Goal: Information Seeking & Learning: Compare options

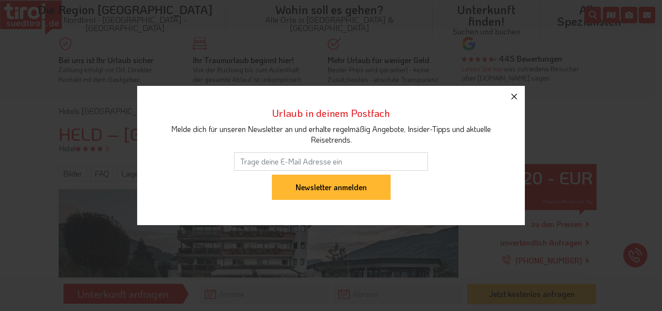
click at [516, 96] on icon "button" at bounding box center [515, 97] width 12 height 12
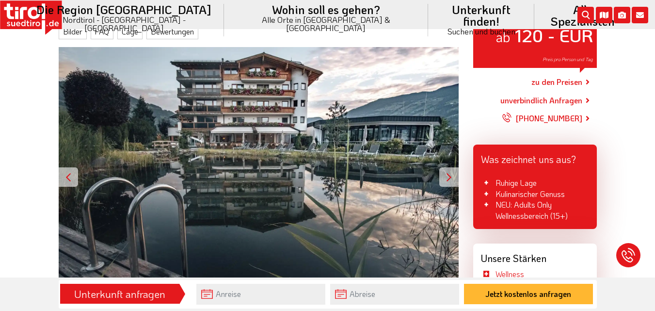
scroll to position [181, 0]
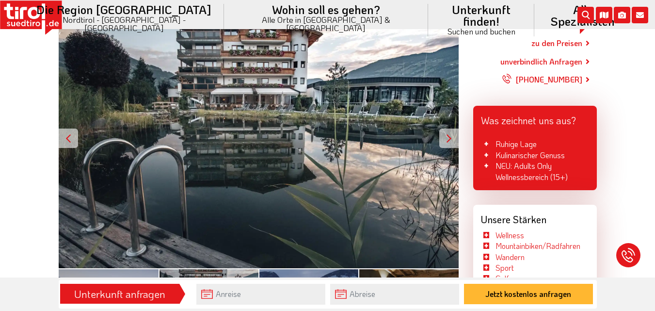
click at [446, 139] on div at bounding box center [448, 138] width 19 height 19
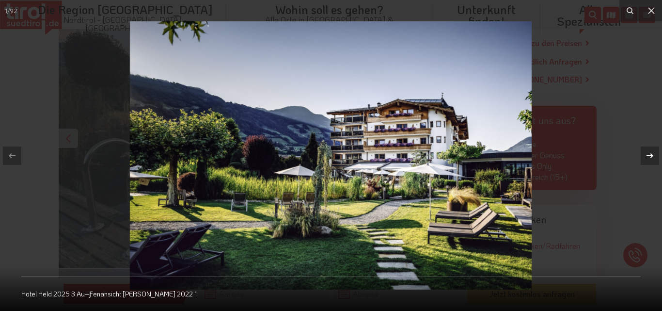
click at [651, 159] on icon at bounding box center [651, 156] width 12 height 12
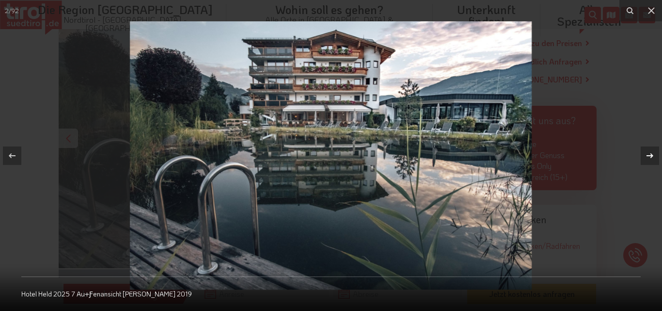
click at [651, 159] on icon at bounding box center [651, 156] width 12 height 12
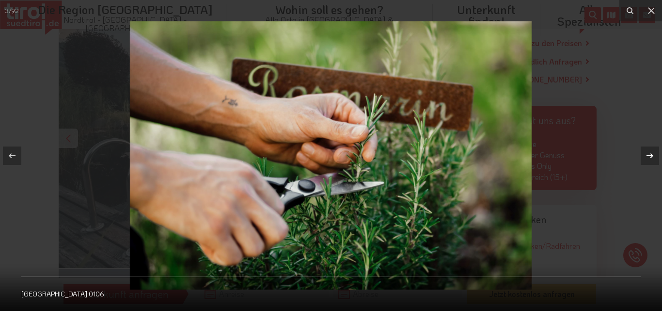
click at [651, 159] on icon at bounding box center [651, 156] width 12 height 12
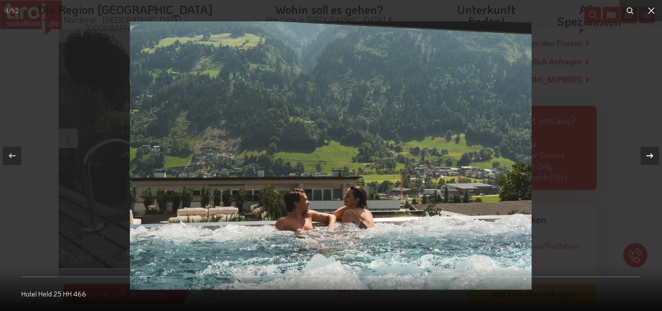
click at [651, 159] on div "4 / 92 Hotel Held 25 HH 466" at bounding box center [331, 155] width 662 height 311
click at [651, 159] on icon at bounding box center [651, 156] width 12 height 12
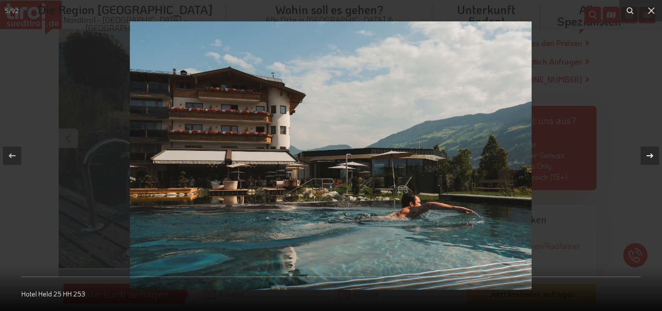
click at [651, 159] on icon at bounding box center [651, 156] width 12 height 12
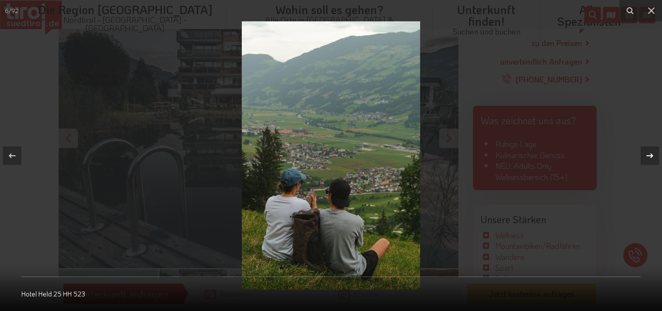
click at [651, 159] on icon at bounding box center [651, 156] width 12 height 12
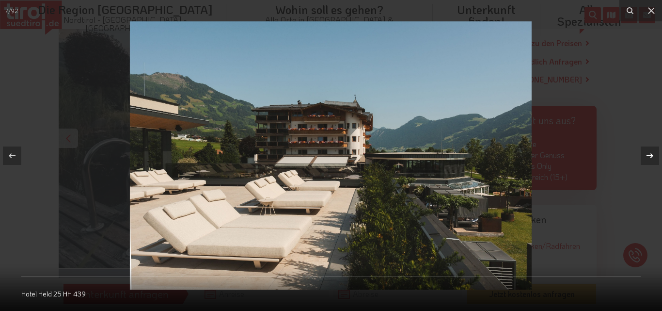
click at [651, 159] on icon at bounding box center [651, 156] width 12 height 12
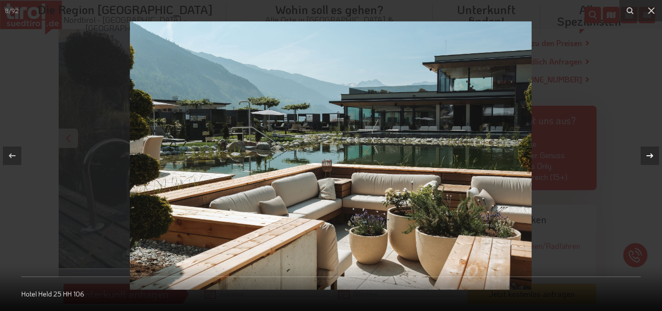
click at [651, 159] on icon at bounding box center [651, 156] width 12 height 12
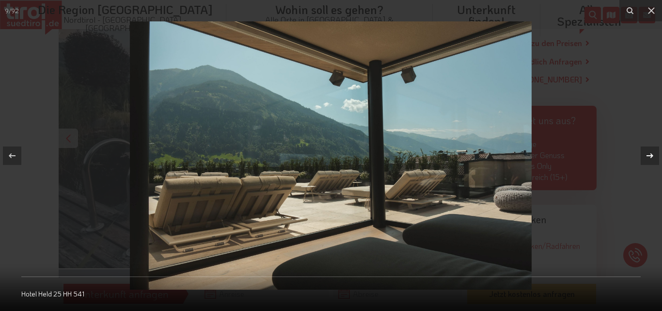
click at [651, 159] on icon at bounding box center [651, 156] width 12 height 12
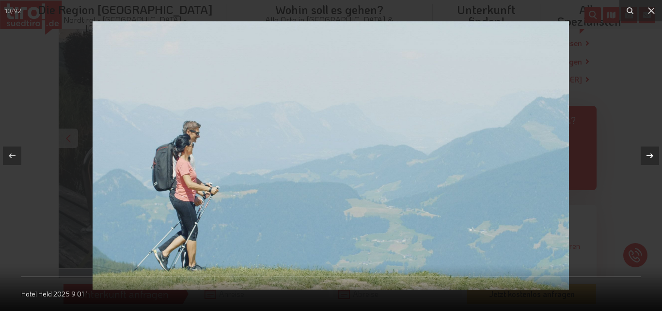
click at [651, 159] on icon at bounding box center [651, 156] width 12 height 12
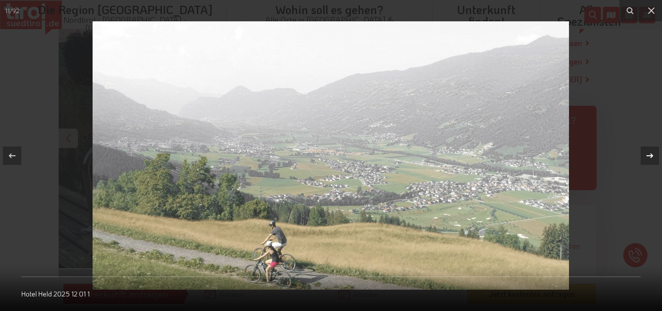
click at [651, 159] on icon at bounding box center [651, 156] width 12 height 12
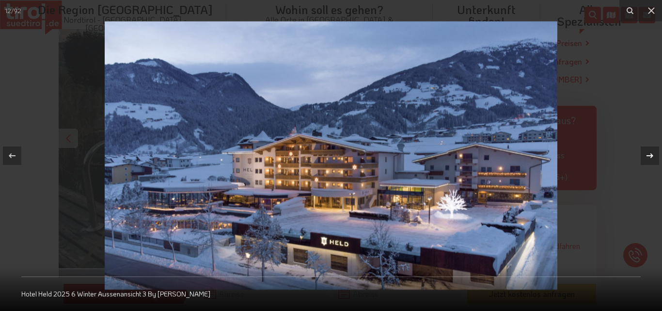
click at [650, 156] on div "12 / 92 Hotel Held 2025 6 Winter Aussenansicht 3 By Sebastian Vind" at bounding box center [331, 155] width 662 height 311
click at [650, 156] on icon at bounding box center [650, 155] width 7 height 5
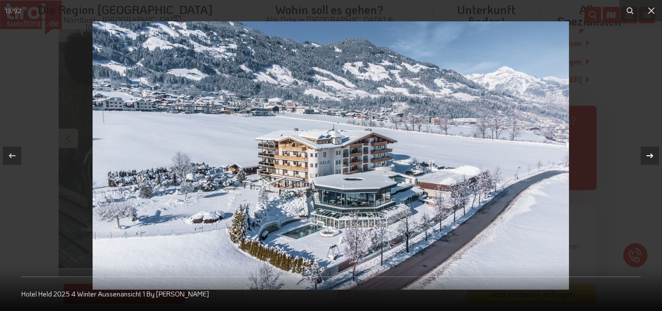
click at [650, 156] on div "13 / 92 Hotel Held 2025 4 Winter Aussenansicht 1 By Sebastian Vind" at bounding box center [331, 155] width 662 height 311
click at [650, 156] on icon at bounding box center [650, 155] width 7 height 5
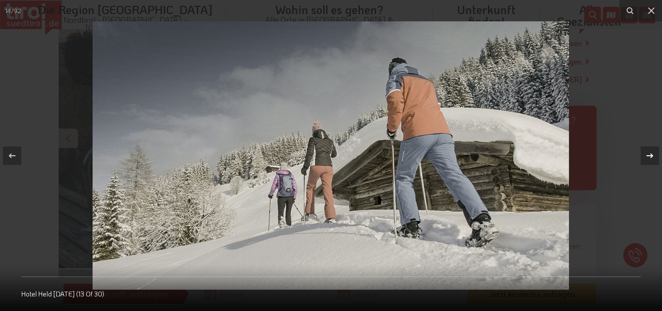
click at [650, 156] on icon at bounding box center [650, 155] width 7 height 5
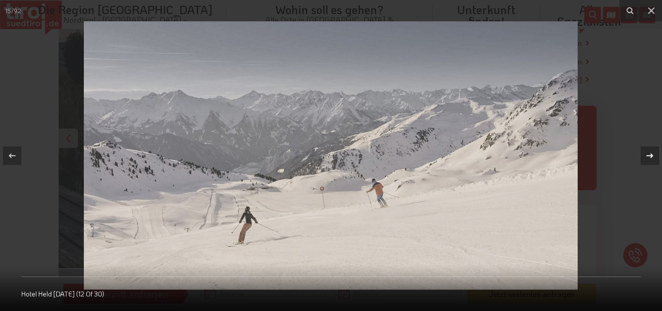
click at [650, 156] on icon at bounding box center [650, 155] width 7 height 5
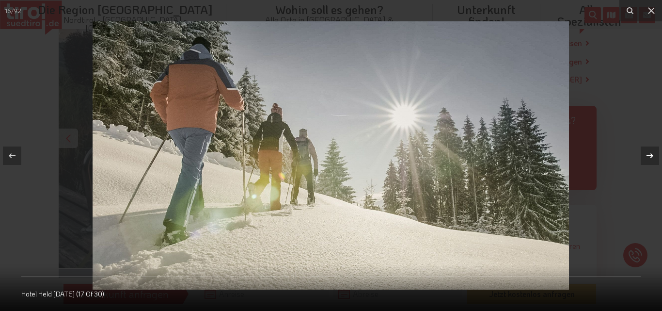
click at [650, 156] on icon at bounding box center [650, 155] width 7 height 5
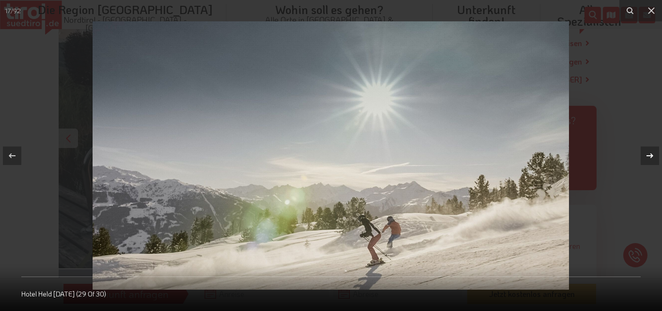
click at [650, 156] on icon at bounding box center [650, 155] width 7 height 5
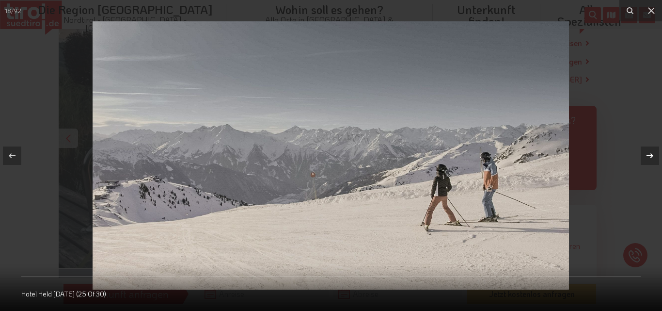
click at [650, 156] on icon at bounding box center [650, 155] width 7 height 5
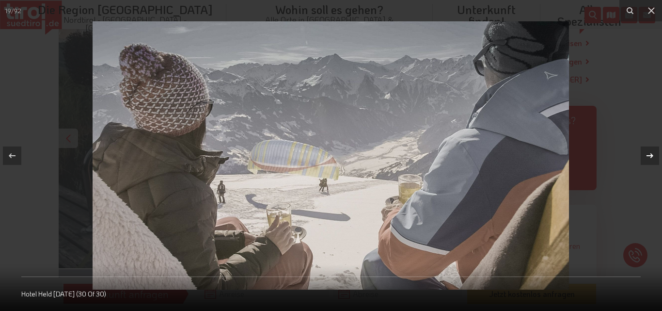
click at [650, 156] on icon at bounding box center [650, 155] width 7 height 5
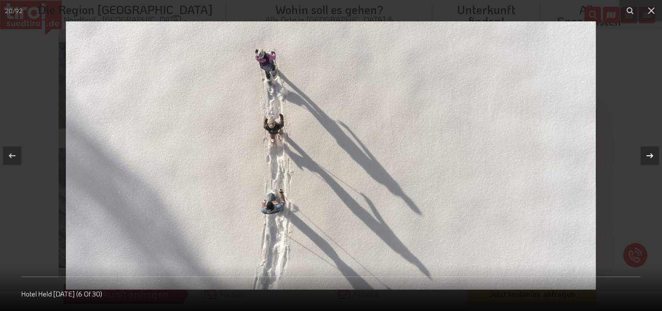
click at [650, 156] on icon at bounding box center [650, 155] width 7 height 5
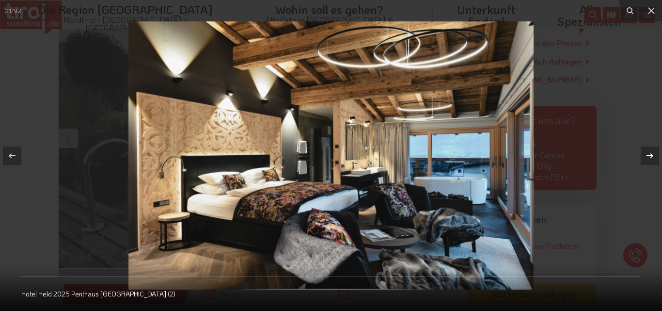
click at [650, 156] on div "21 / 92 Hotel Held 2025 Penthaus Suite Bergfeuer (2)" at bounding box center [331, 155] width 662 height 311
click at [650, 156] on icon at bounding box center [650, 155] width 7 height 5
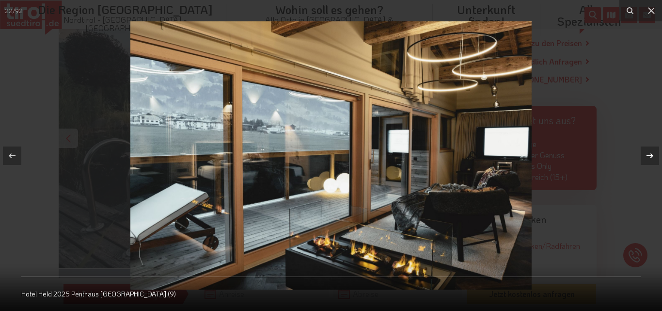
click at [650, 156] on div "22 / 92 Hotel Held 2025 Penthaus Suite Bergfeuer (9)" at bounding box center [331, 155] width 662 height 311
click at [650, 156] on icon at bounding box center [650, 155] width 7 height 5
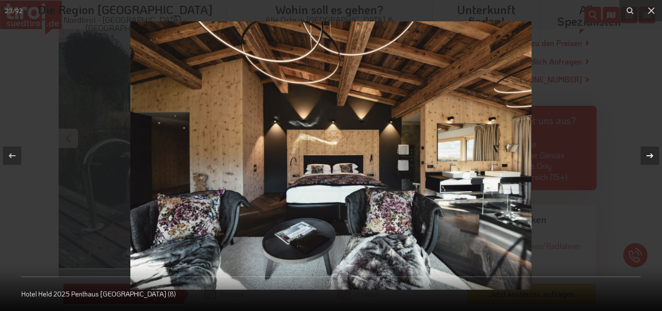
click at [650, 156] on div "23 / 92 Hotel Held 2025 Penthaus Suite Bergfeuer (8)" at bounding box center [331, 155] width 662 height 311
click at [650, 156] on icon at bounding box center [650, 155] width 7 height 5
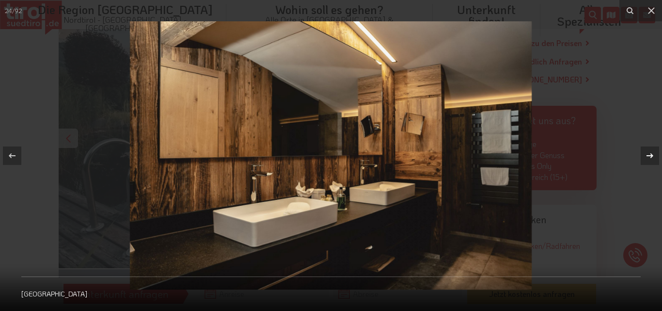
click at [650, 156] on icon at bounding box center [650, 155] width 7 height 5
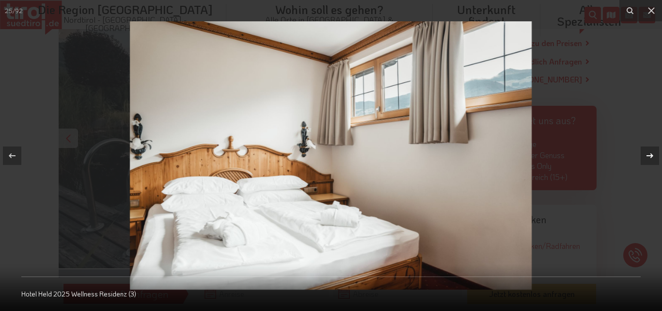
click at [650, 156] on icon at bounding box center [650, 155] width 7 height 5
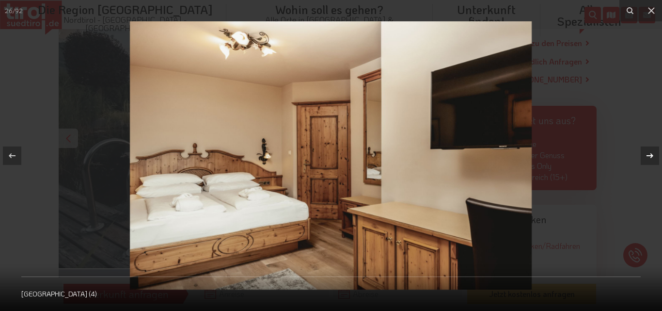
click at [650, 156] on icon at bounding box center [650, 155] width 7 height 5
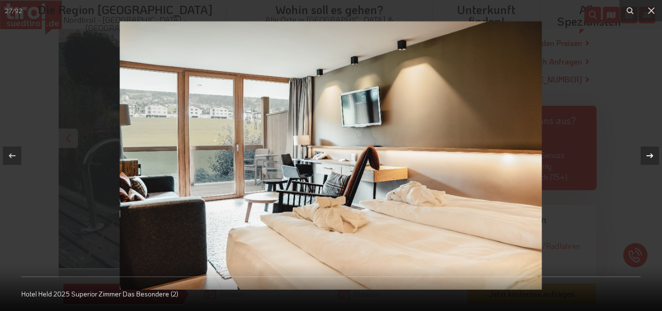
click at [650, 156] on icon at bounding box center [650, 155] width 7 height 5
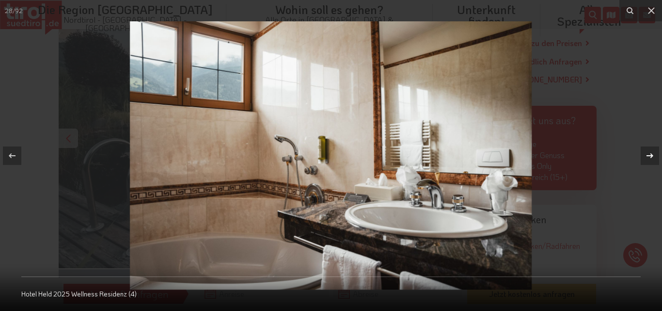
click at [650, 156] on icon at bounding box center [650, 155] width 7 height 5
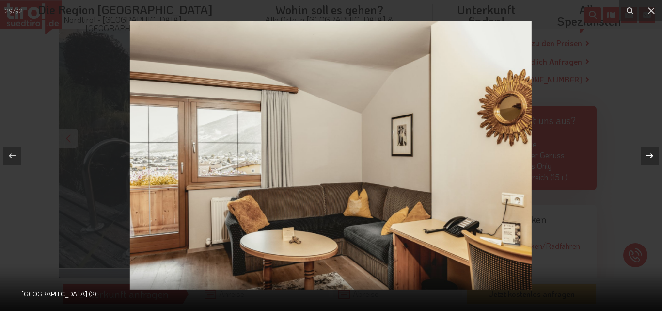
click at [650, 156] on icon at bounding box center [650, 155] width 7 height 5
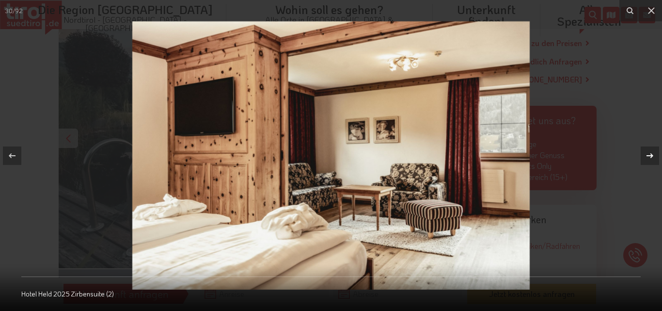
click at [650, 156] on icon at bounding box center [650, 155] width 7 height 5
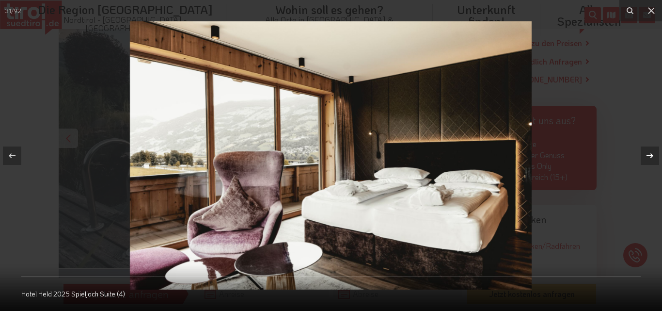
click at [650, 156] on icon at bounding box center [650, 155] width 7 height 5
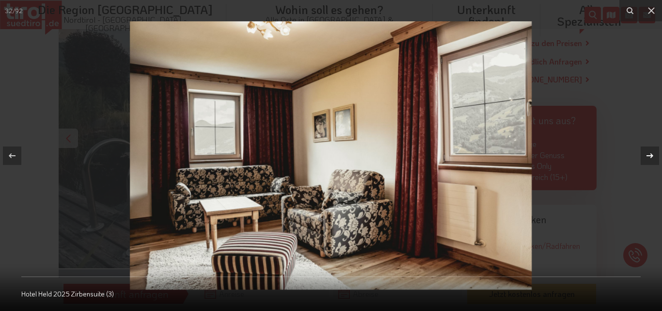
click at [650, 156] on icon at bounding box center [650, 155] width 7 height 5
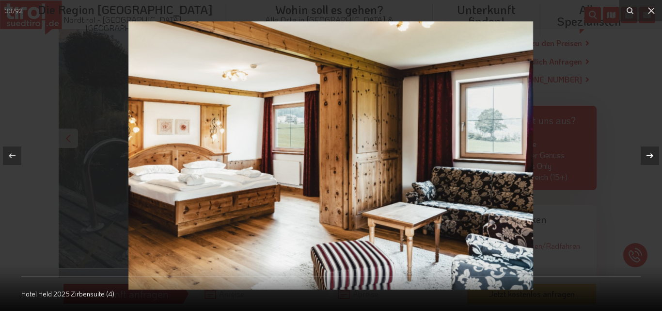
click at [650, 156] on icon at bounding box center [650, 155] width 7 height 5
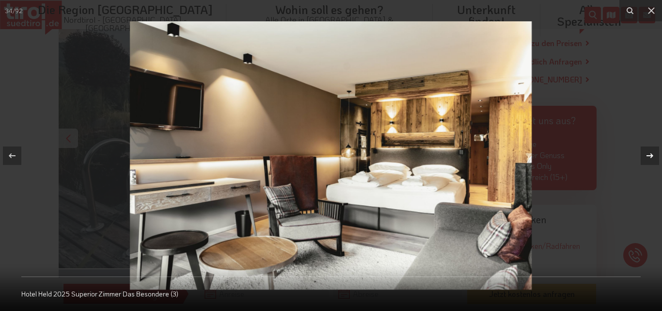
click at [650, 156] on div "34 / 92 Hotel Held 2025 Superior Zimmer Das Besondere (3)" at bounding box center [331, 155] width 662 height 311
click at [650, 156] on icon at bounding box center [650, 155] width 7 height 5
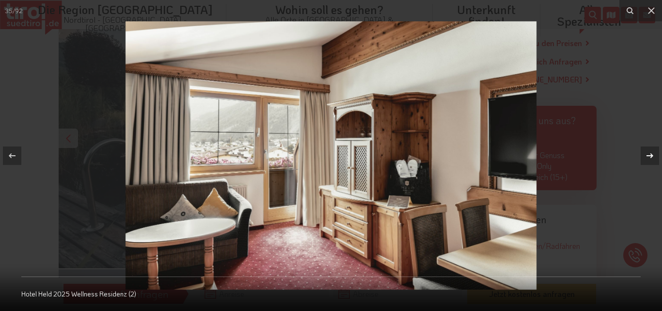
click at [650, 156] on icon at bounding box center [650, 155] width 7 height 5
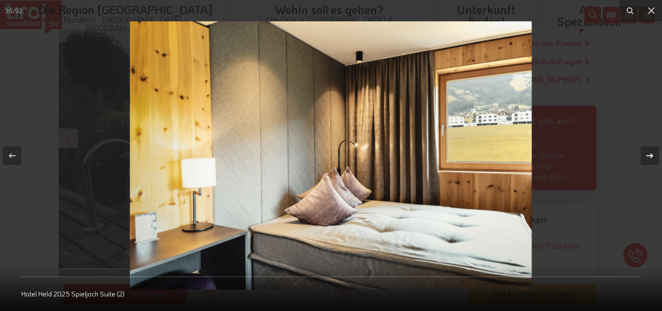
click at [650, 156] on icon at bounding box center [650, 155] width 7 height 5
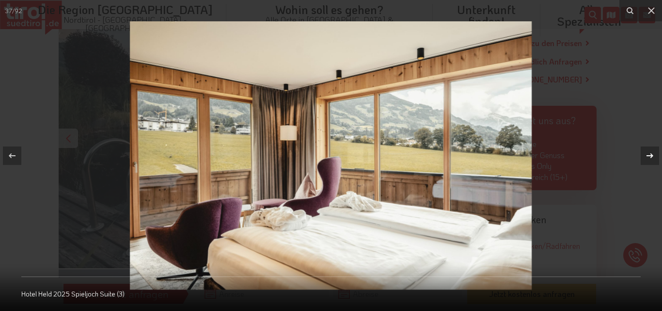
click at [650, 156] on icon at bounding box center [650, 155] width 7 height 5
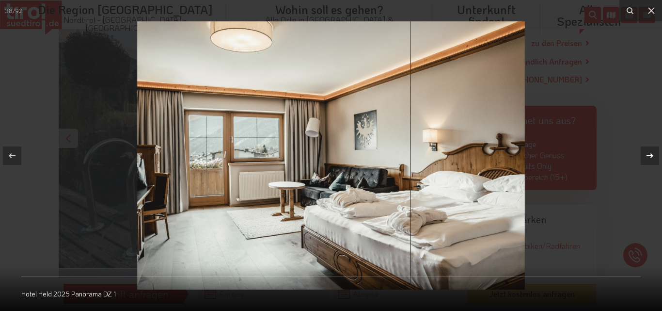
click at [650, 156] on icon at bounding box center [650, 155] width 7 height 5
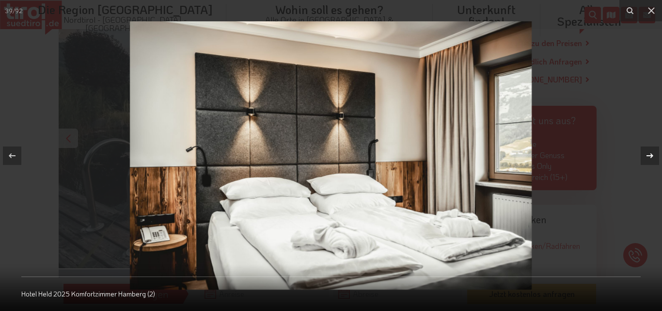
click at [650, 156] on icon at bounding box center [650, 155] width 7 height 5
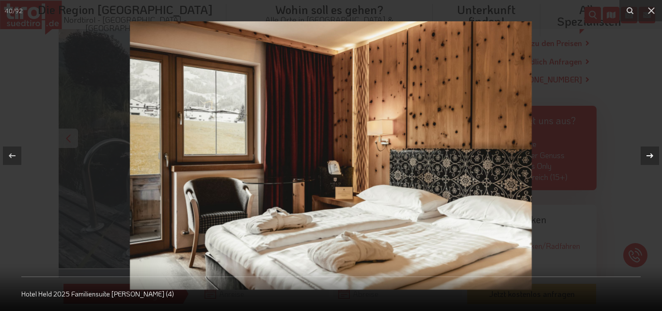
click at [650, 156] on icon at bounding box center [650, 155] width 7 height 5
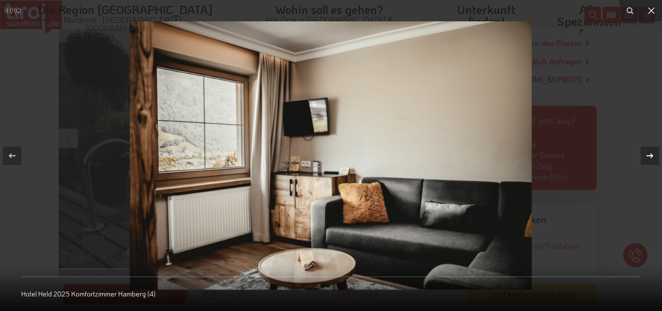
click at [650, 156] on icon at bounding box center [650, 155] width 7 height 5
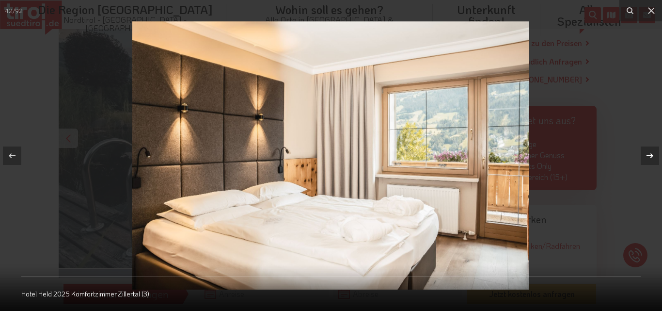
click at [650, 156] on icon at bounding box center [650, 155] width 7 height 5
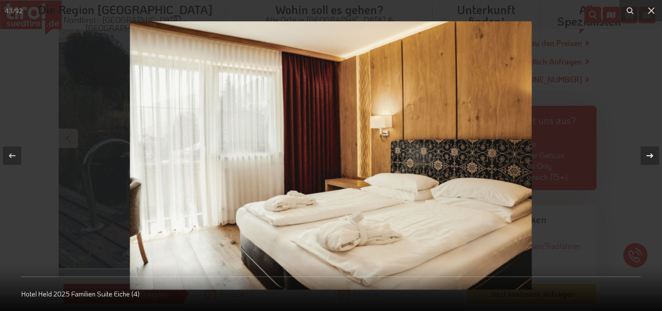
click at [650, 156] on icon at bounding box center [650, 155] width 7 height 5
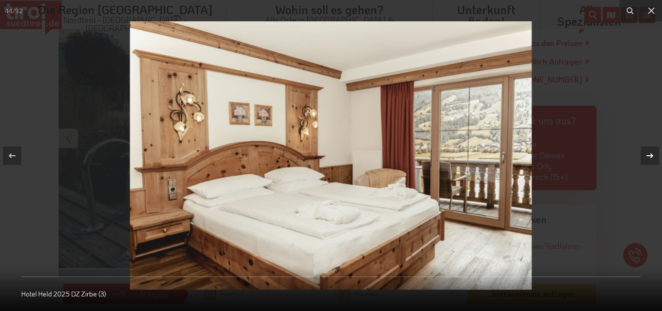
click at [650, 156] on icon at bounding box center [650, 155] width 7 height 5
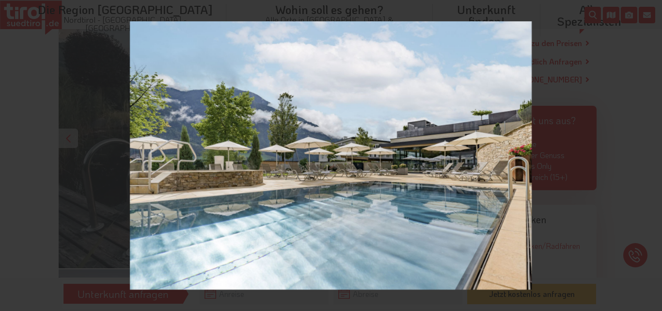
click at [650, 156] on div "45 / 92 Hotel Held 2025 9 Au+Ƒenpool Sommer 2021 1" at bounding box center [331, 155] width 662 height 311
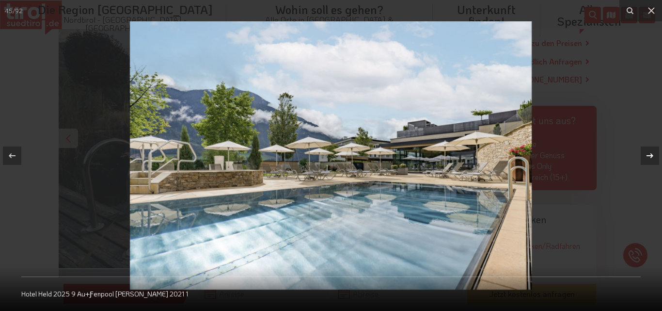
click at [650, 156] on icon at bounding box center [650, 155] width 7 height 5
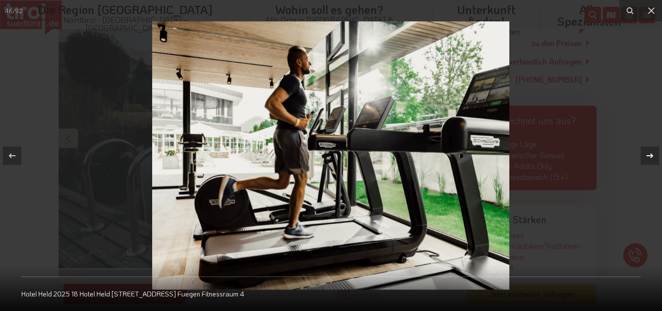
click at [650, 156] on icon at bounding box center [650, 155] width 7 height 5
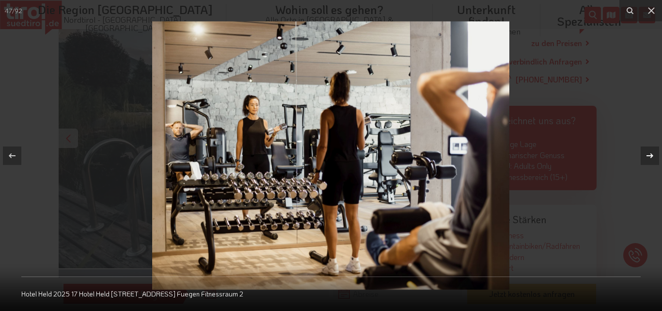
click at [650, 156] on icon at bounding box center [650, 155] width 7 height 5
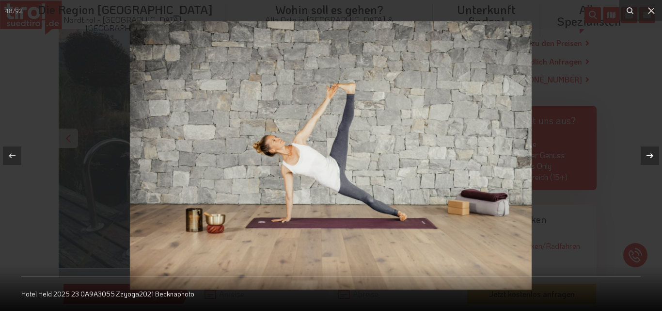
click at [650, 156] on icon at bounding box center [650, 155] width 7 height 5
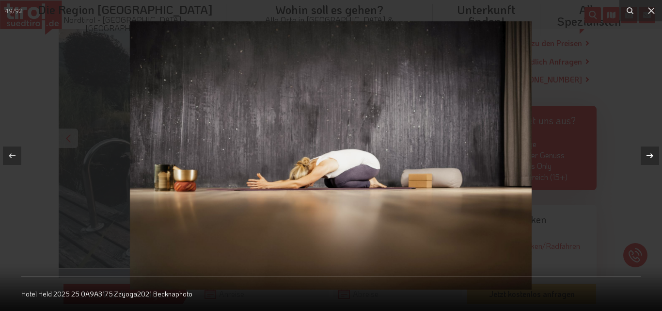
click at [650, 156] on icon at bounding box center [650, 155] width 7 height 5
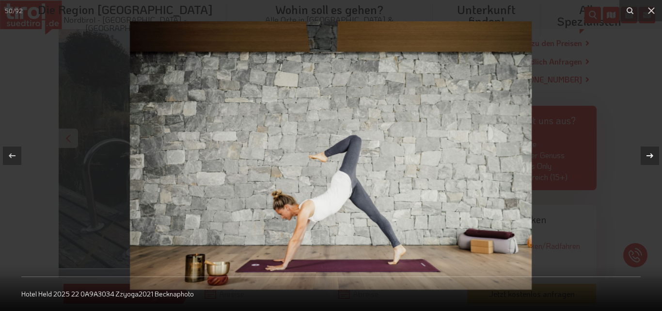
click at [650, 156] on icon at bounding box center [650, 155] width 7 height 5
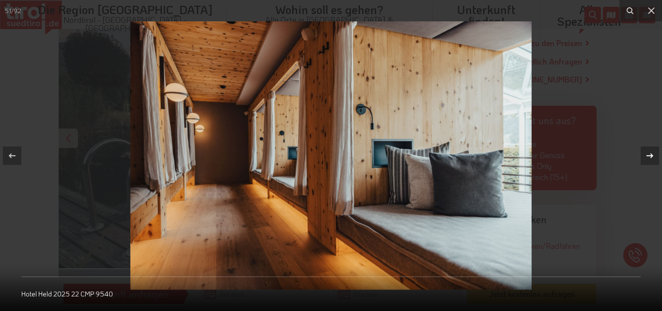
click at [650, 156] on icon at bounding box center [650, 155] width 7 height 5
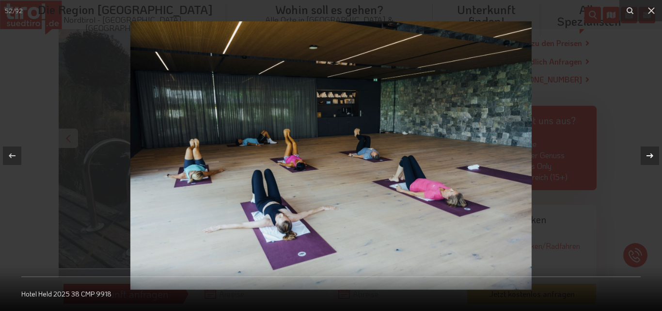
click at [650, 156] on icon at bounding box center [650, 155] width 7 height 5
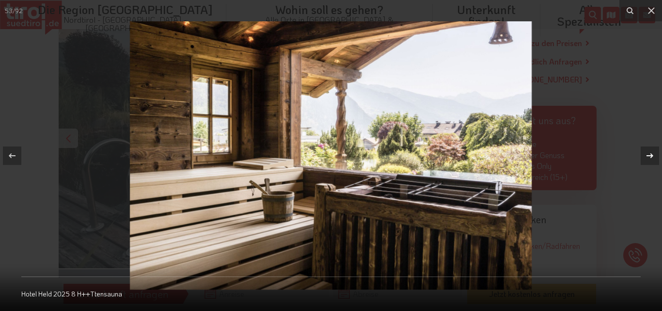
click at [650, 156] on icon at bounding box center [650, 155] width 7 height 5
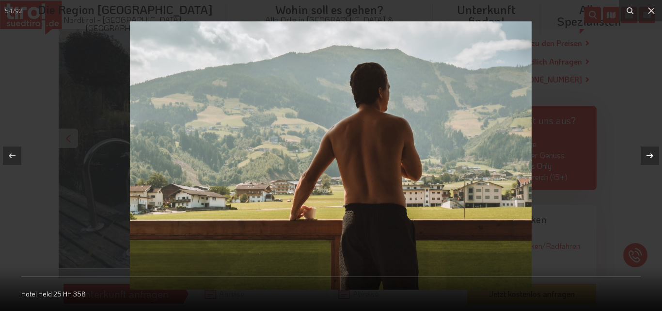
click at [650, 156] on div "54 / 92 Hotel Held 25 HH 358" at bounding box center [331, 155] width 662 height 311
click at [650, 156] on icon at bounding box center [650, 155] width 7 height 5
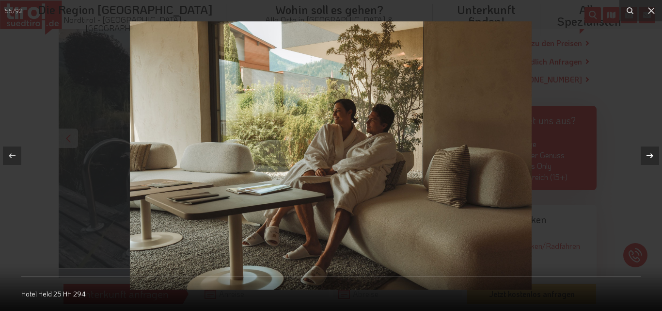
click at [650, 156] on icon at bounding box center [650, 155] width 7 height 5
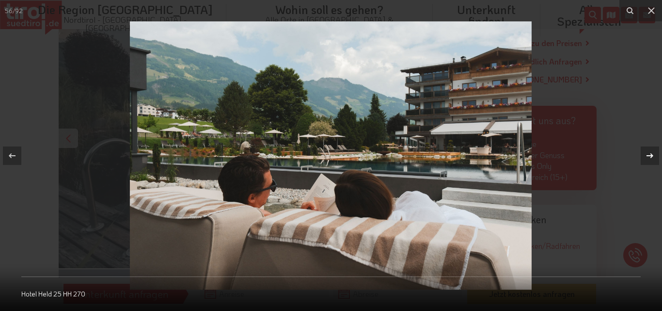
click at [650, 156] on icon at bounding box center [650, 155] width 7 height 5
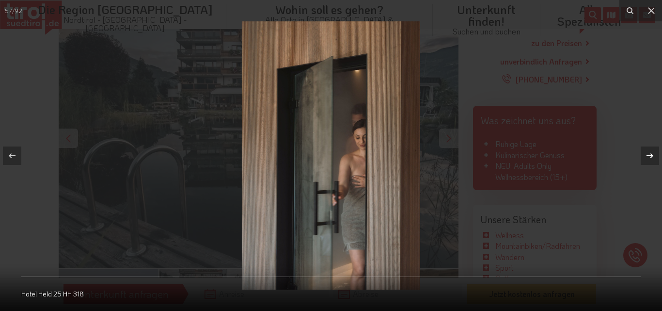
click at [650, 156] on icon at bounding box center [650, 155] width 7 height 5
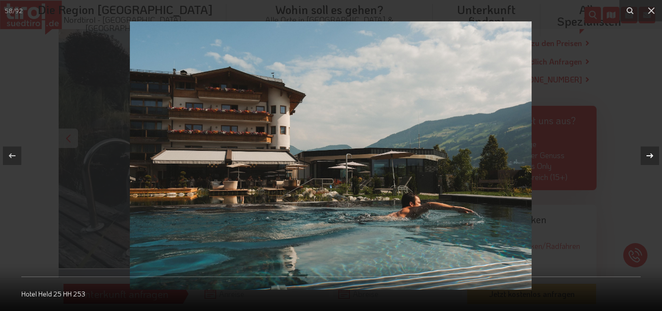
click at [650, 156] on icon at bounding box center [650, 155] width 7 height 5
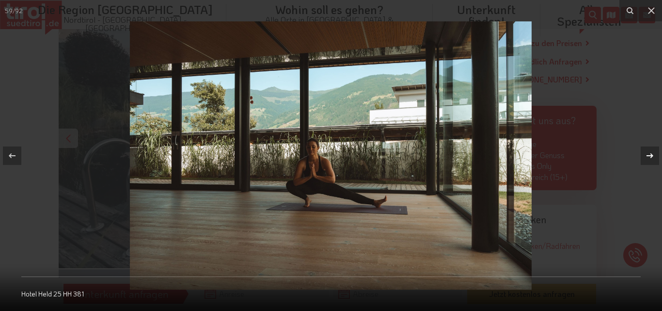
click at [650, 156] on icon at bounding box center [650, 155] width 7 height 5
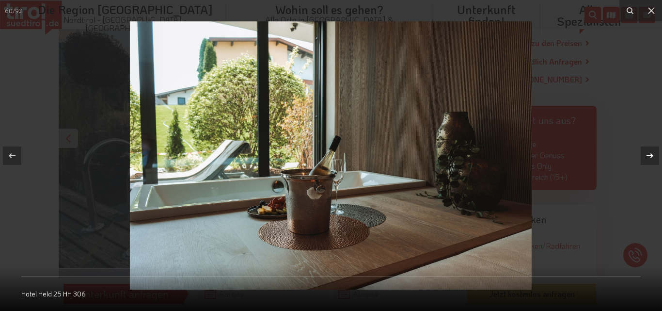
click at [650, 156] on icon at bounding box center [650, 155] width 7 height 5
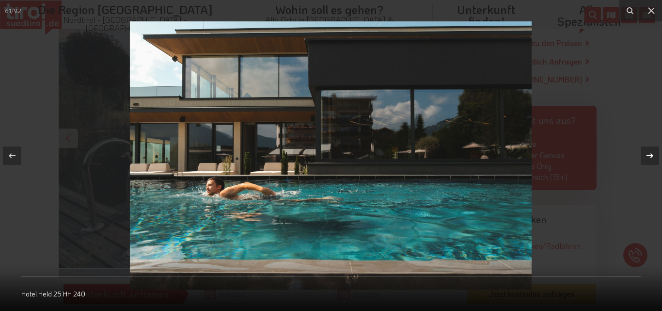
click at [650, 156] on icon at bounding box center [650, 155] width 7 height 5
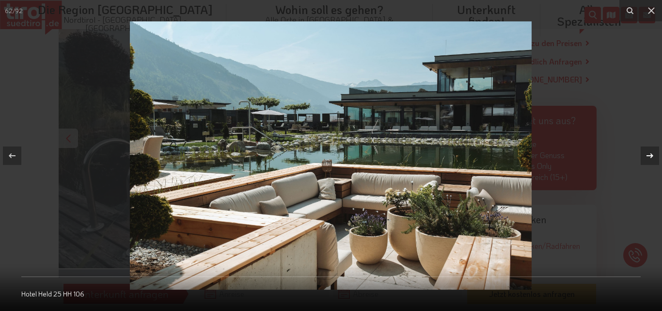
click at [650, 156] on icon at bounding box center [650, 155] width 7 height 5
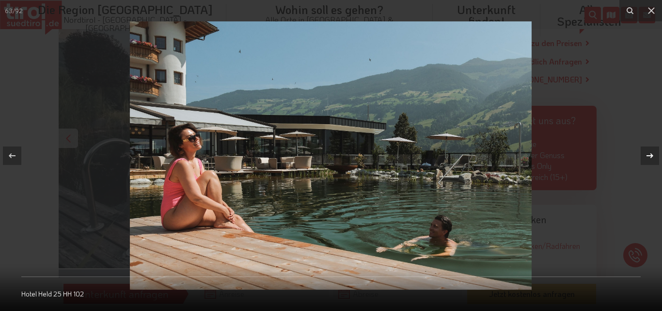
click at [650, 156] on div "63 / 92 Hotel Held 25 HH 102" at bounding box center [331, 155] width 662 height 311
click at [650, 156] on icon at bounding box center [650, 155] width 7 height 5
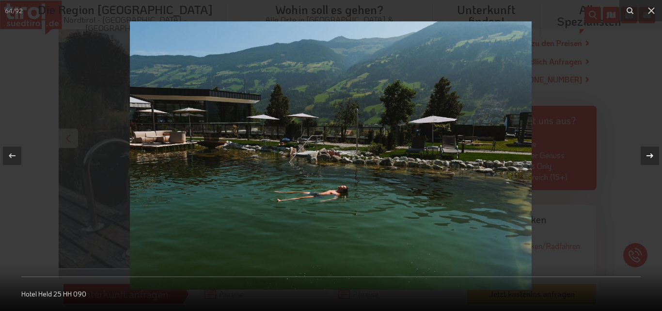
click at [650, 156] on icon at bounding box center [650, 155] width 7 height 5
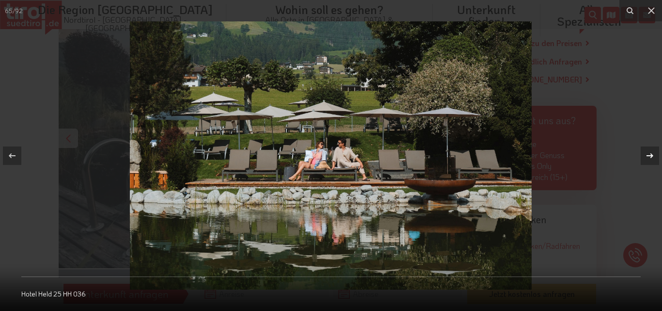
click at [650, 156] on icon at bounding box center [650, 155] width 7 height 5
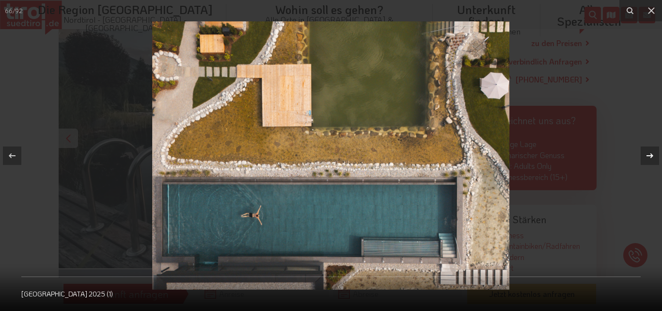
click at [650, 156] on div "66 / 92 Hotel Held 25 Drohnenaufnahmen Hotelheld 2025 (1)" at bounding box center [331, 155] width 662 height 311
click at [650, 156] on icon at bounding box center [650, 155] width 7 height 5
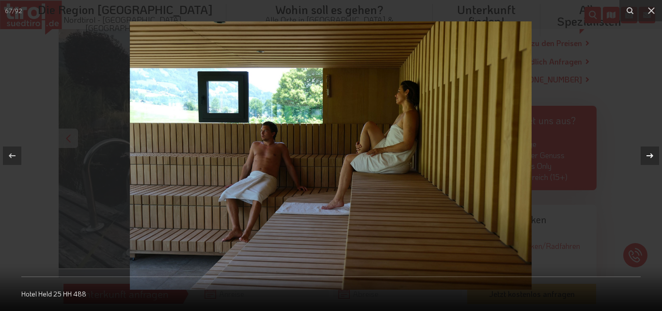
click at [650, 156] on icon at bounding box center [650, 155] width 7 height 5
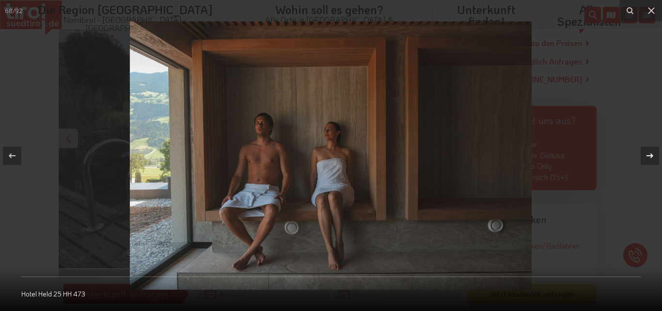
click at [650, 156] on icon at bounding box center [650, 155] width 7 height 5
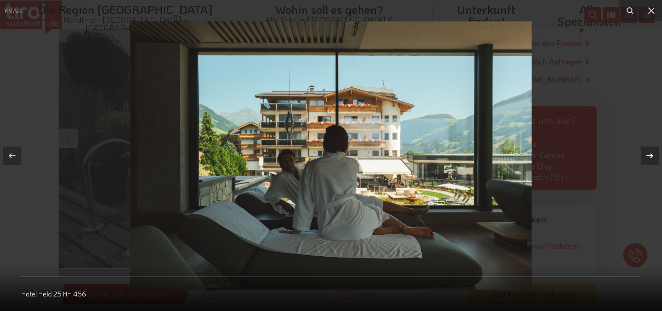
click at [650, 156] on icon at bounding box center [650, 155] width 7 height 5
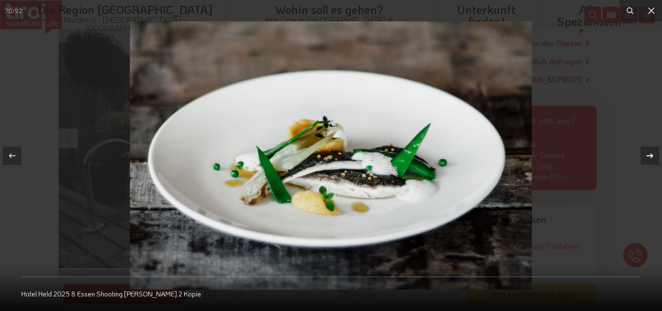
click at [650, 156] on icon at bounding box center [650, 155] width 7 height 5
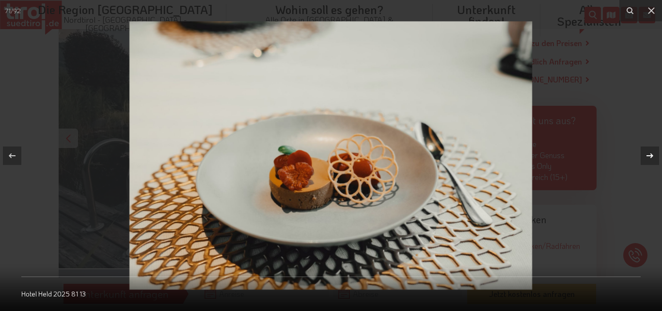
click at [650, 156] on div "71 / 92 Hotel Held 2025 81 13" at bounding box center [331, 155] width 662 height 311
click at [650, 156] on icon at bounding box center [650, 155] width 7 height 5
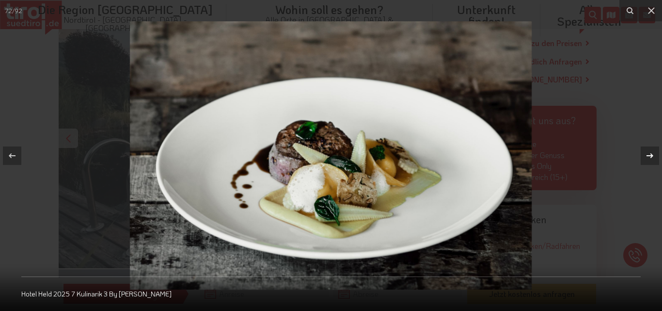
click at [650, 156] on icon at bounding box center [650, 155] width 7 height 5
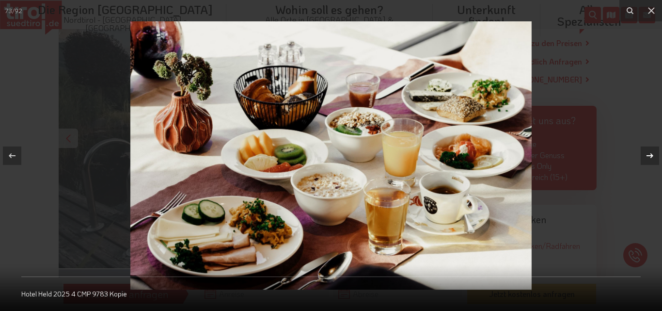
click at [650, 156] on icon at bounding box center [650, 155] width 7 height 5
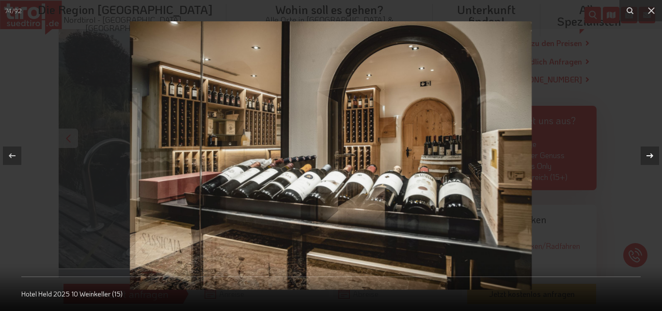
click at [650, 156] on icon at bounding box center [650, 155] width 7 height 5
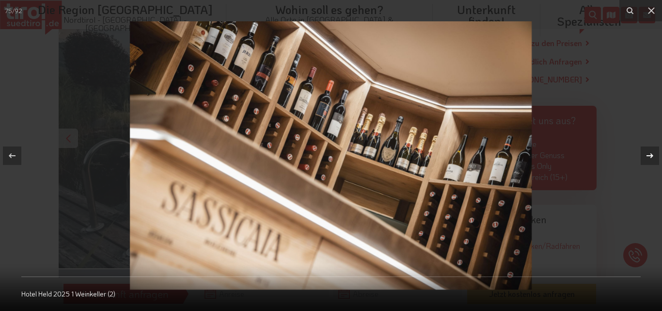
click at [650, 156] on icon at bounding box center [650, 155] width 7 height 5
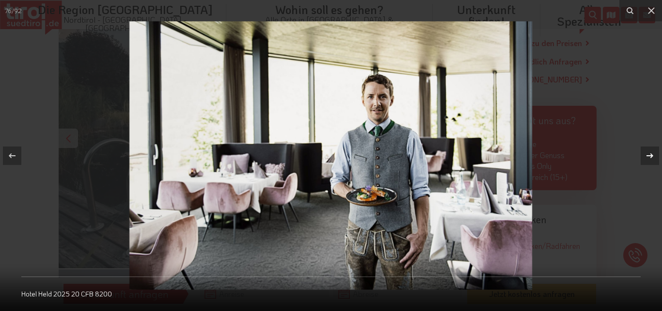
click at [650, 156] on icon at bounding box center [650, 155] width 7 height 5
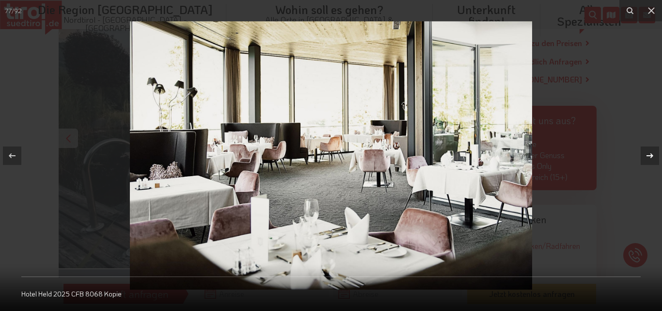
click at [650, 156] on icon at bounding box center [650, 155] width 7 height 5
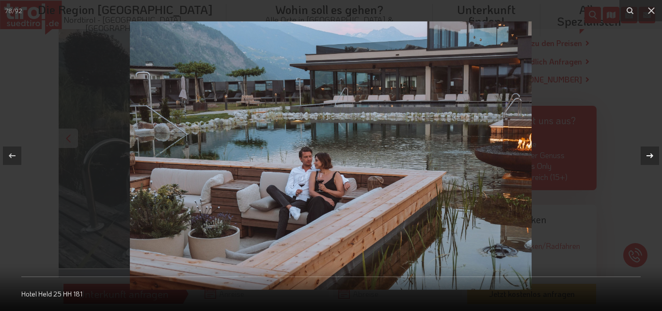
click at [650, 156] on div "78 / 92 Hotel Held 25 HH 181" at bounding box center [331, 155] width 662 height 311
click at [650, 156] on icon at bounding box center [650, 155] width 7 height 5
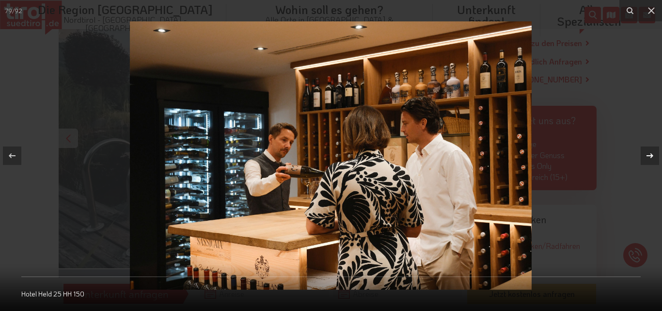
click at [650, 156] on icon at bounding box center [650, 155] width 7 height 5
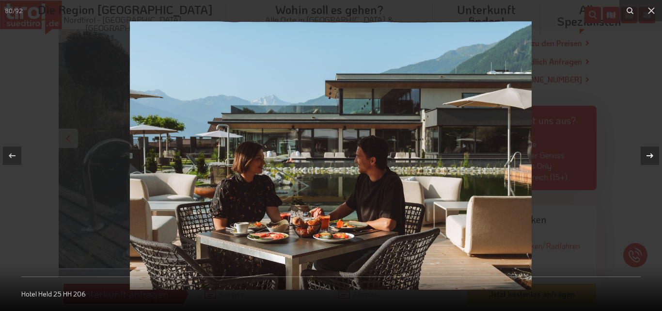
click at [650, 156] on icon at bounding box center [650, 155] width 7 height 5
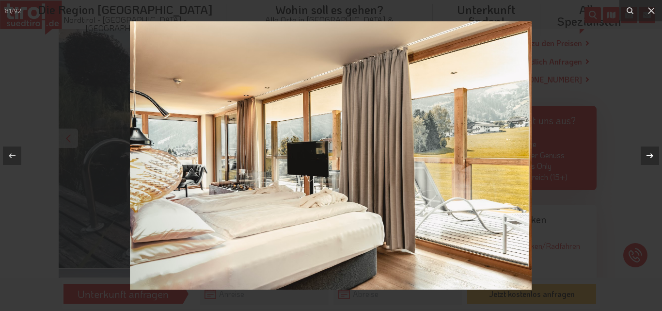
click at [650, 156] on icon at bounding box center [650, 155] width 7 height 5
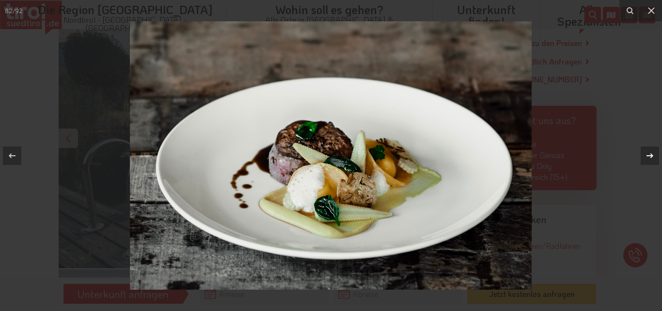
click at [650, 156] on icon at bounding box center [650, 155] width 7 height 5
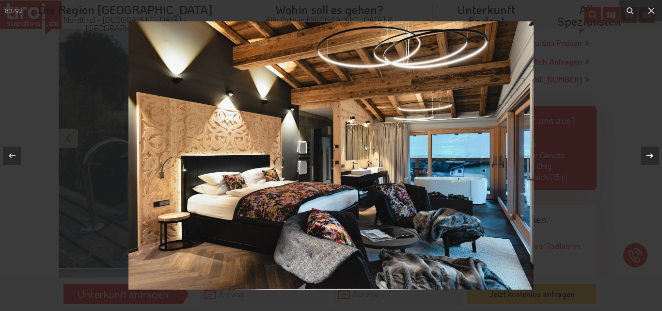
click at [650, 156] on icon at bounding box center [650, 155] width 7 height 5
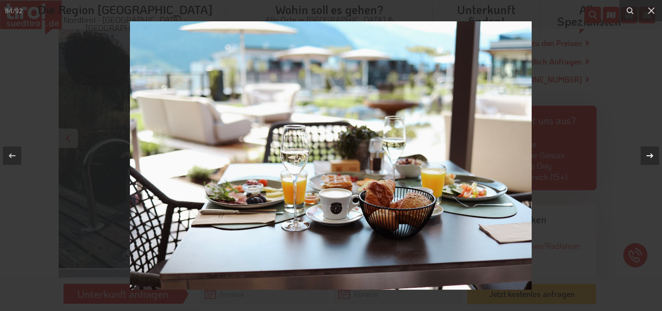
click at [650, 156] on icon at bounding box center [650, 155] width 7 height 5
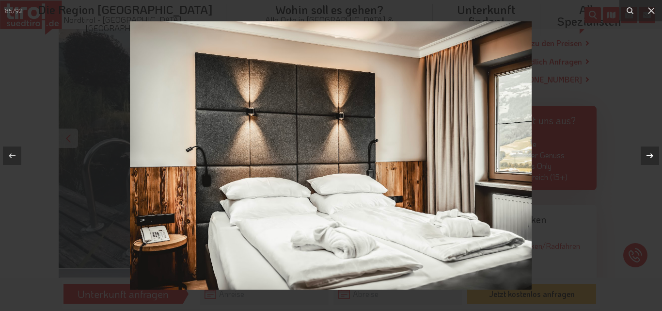
click at [650, 156] on icon at bounding box center [650, 155] width 7 height 5
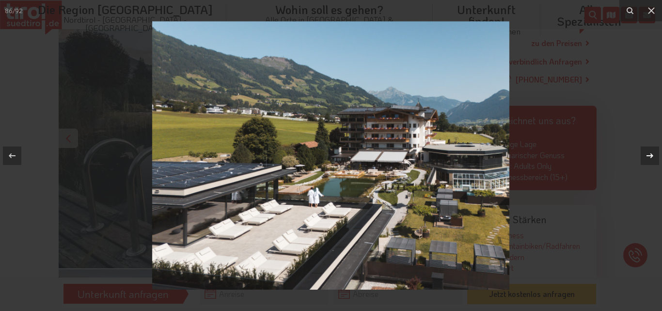
click at [650, 156] on icon at bounding box center [650, 155] width 7 height 5
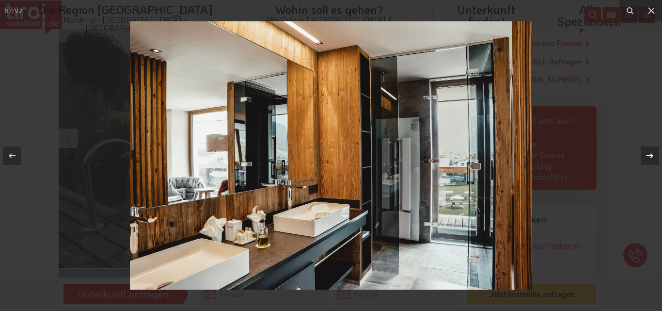
click at [650, 156] on div "87 / 92 Hotel Held 25 HH 206" at bounding box center [331, 155] width 662 height 311
click at [650, 156] on icon at bounding box center [650, 155] width 7 height 5
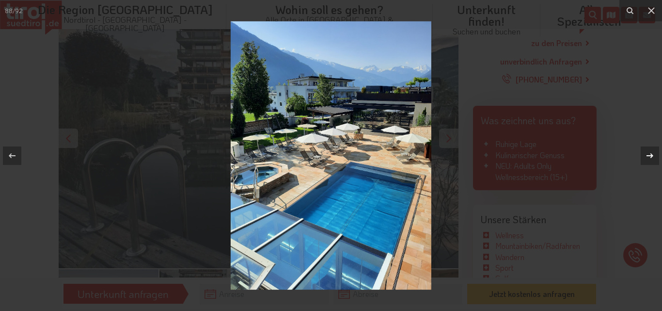
click at [650, 156] on icon at bounding box center [650, 155] width 7 height 5
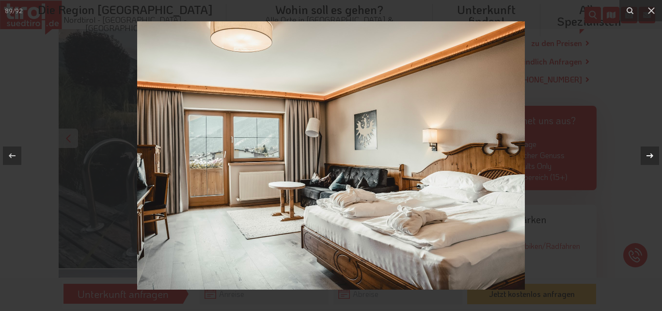
click at [650, 156] on icon at bounding box center [650, 155] width 7 height 5
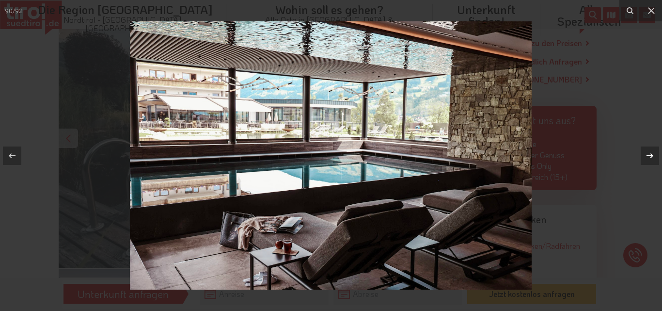
click at [650, 156] on icon at bounding box center [650, 155] width 7 height 5
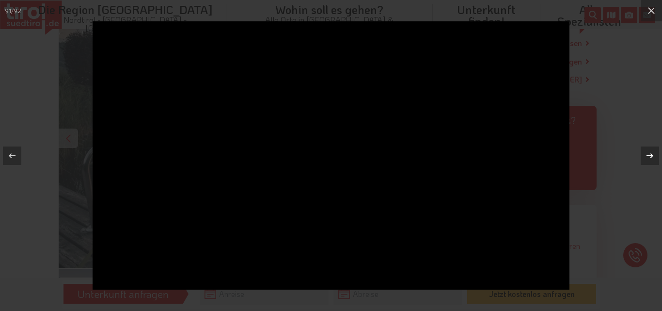
click at [650, 156] on icon at bounding box center [650, 155] width 7 height 5
click at [648, 9] on icon at bounding box center [652, 11] width 12 height 12
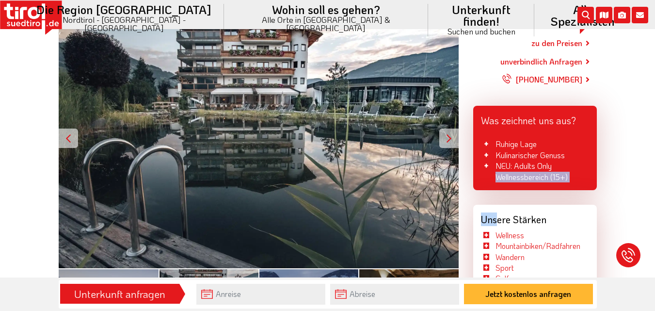
drag, startPoint x: 478, startPoint y: 190, endPoint x: 504, endPoint y: 211, distance: 33.4
click at [549, 43] on link "zu den Preisen" at bounding box center [557, 43] width 51 height 24
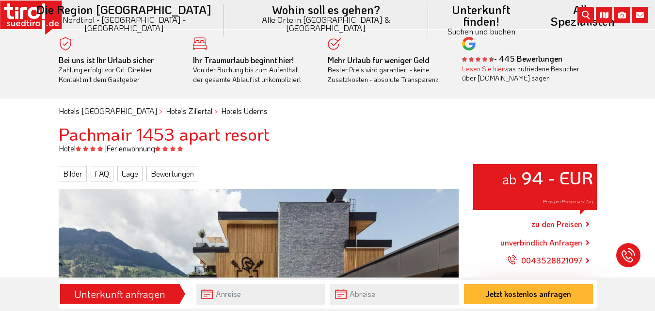
drag, startPoint x: 229, startPoint y: 196, endPoint x: 312, endPoint y: 225, distance: 87.3
click at [558, 225] on link "zu den Preisen" at bounding box center [557, 224] width 51 height 24
